Goal: Obtain resource: Download file/media

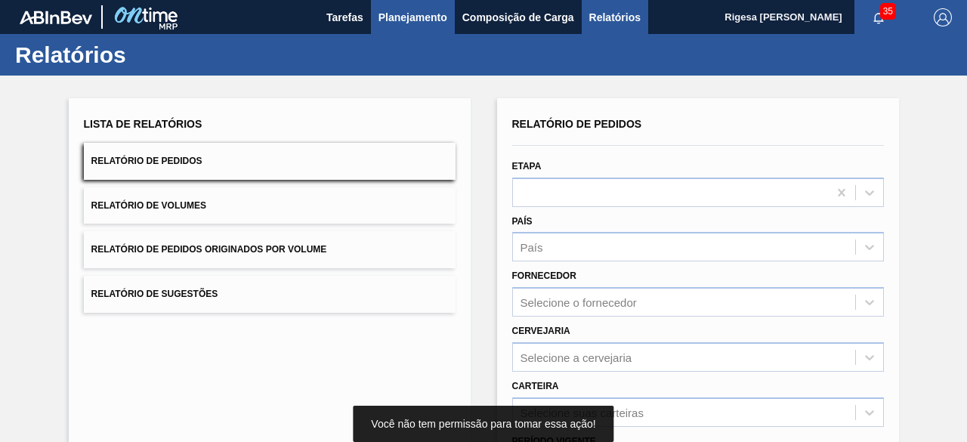
click at [414, 16] on span "Planejamento" at bounding box center [412, 17] width 69 height 18
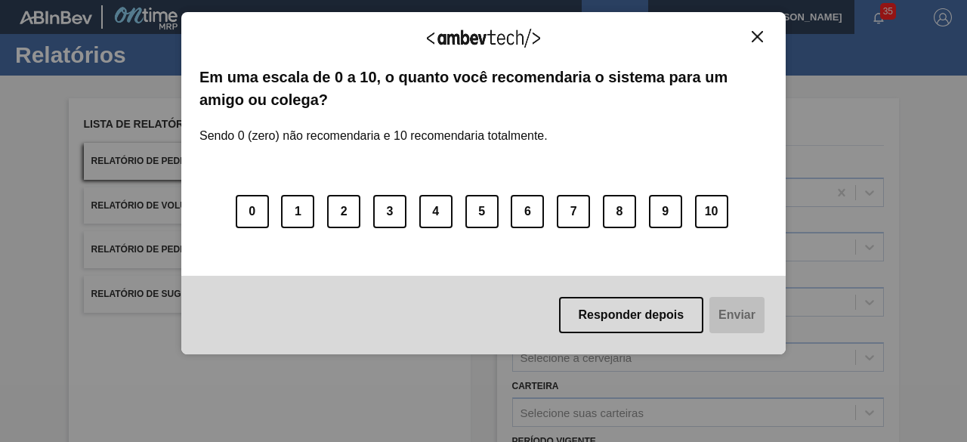
click at [761, 34] on img "Close" at bounding box center [757, 36] width 11 height 11
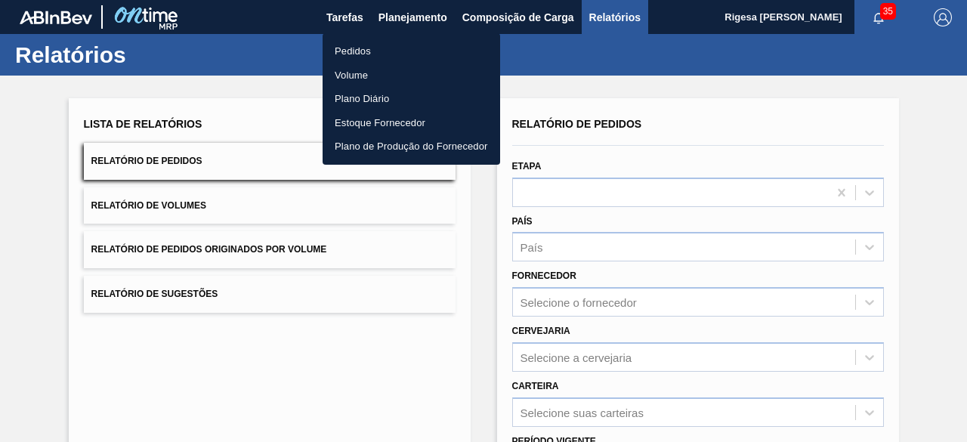
click at [358, 48] on li "Pedidos" at bounding box center [412, 51] width 178 height 24
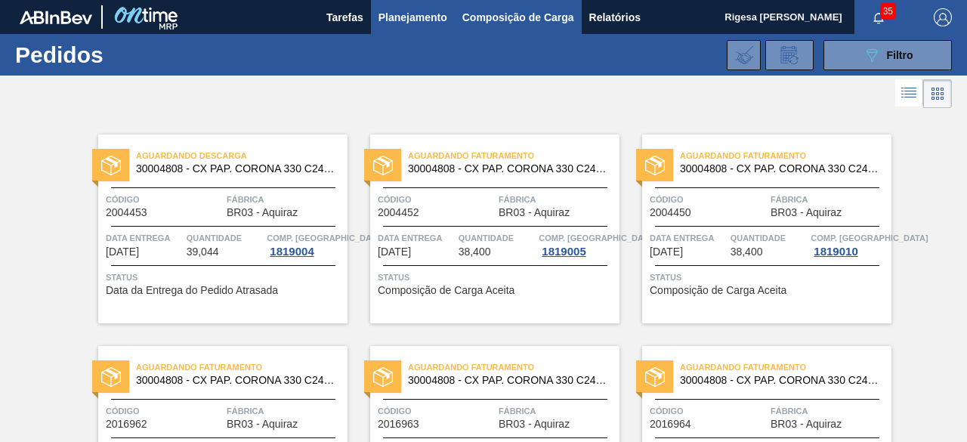
click at [510, 21] on span "Composição de Carga" at bounding box center [518, 17] width 112 height 18
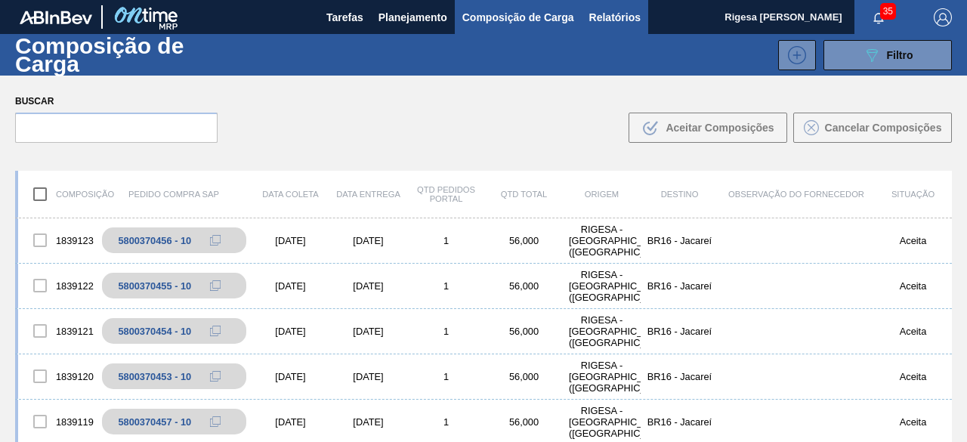
click at [616, 16] on span "Relatórios" at bounding box center [614, 17] width 51 height 18
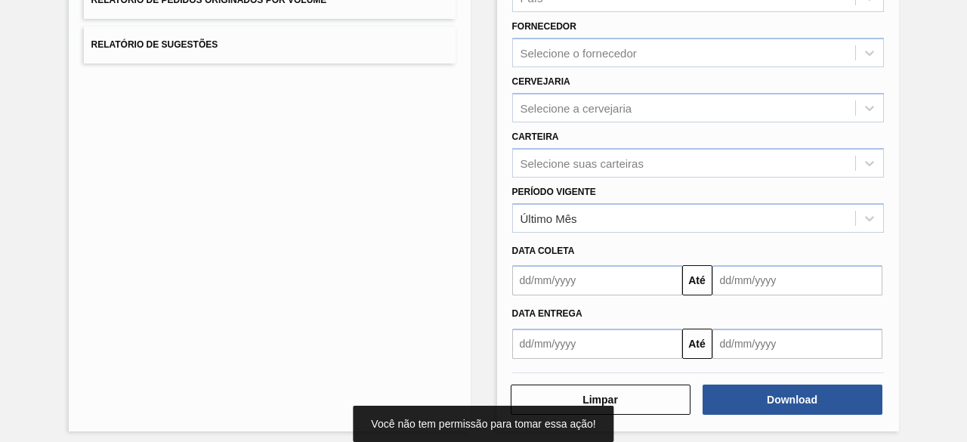
scroll to position [255, 0]
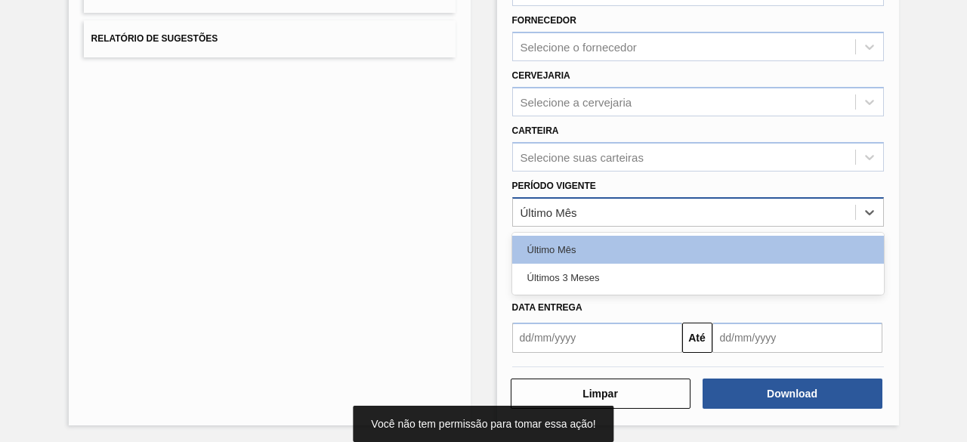
click at [600, 215] on div "Último Mês" at bounding box center [684, 212] width 342 height 22
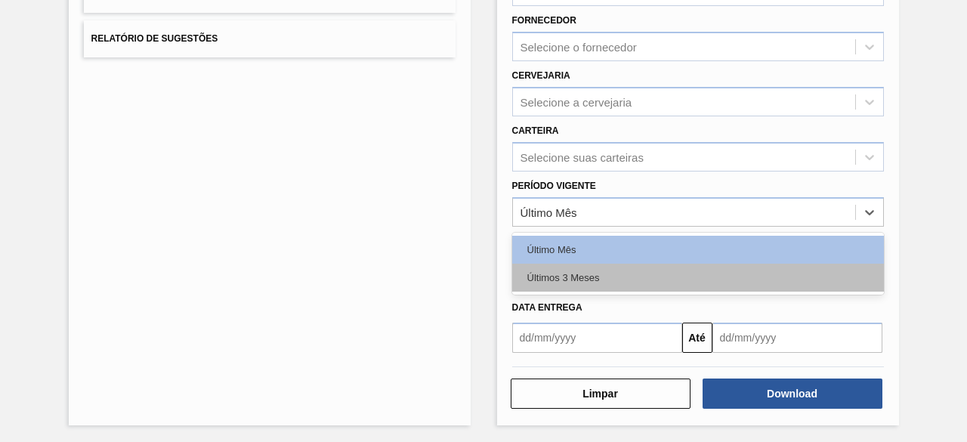
click at [588, 268] on div "Últimos 3 Meses" at bounding box center [698, 278] width 372 height 28
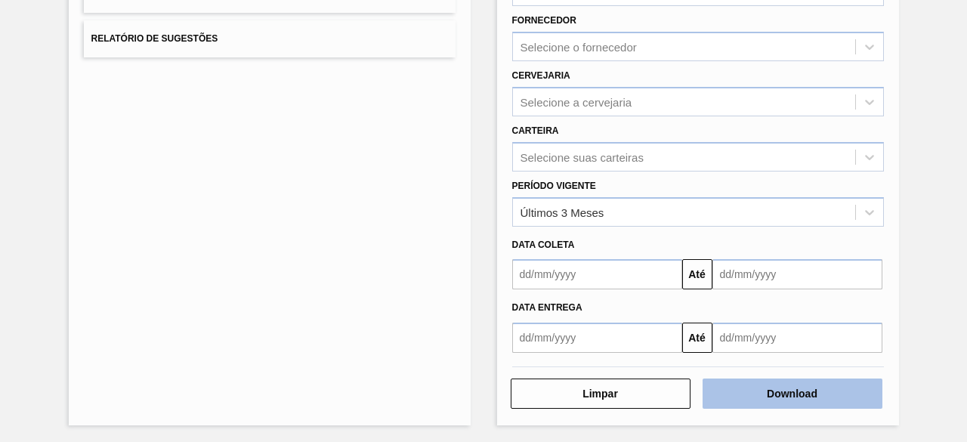
click at [773, 382] on button "Download" at bounding box center [792, 393] width 180 height 30
